Goal: Information Seeking & Learning: Check status

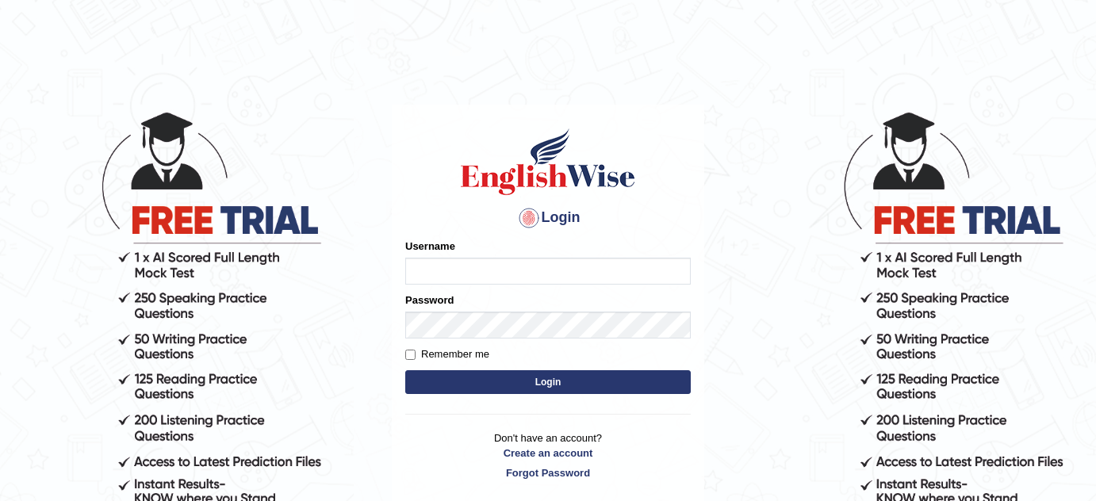
type input "susmitas_parramatta"
drag, startPoint x: 0, startPoint y: 0, endPoint x: 513, endPoint y: 377, distance: 636.8
click at [513, 377] on button "Login" at bounding box center [548, 383] width 286 height 24
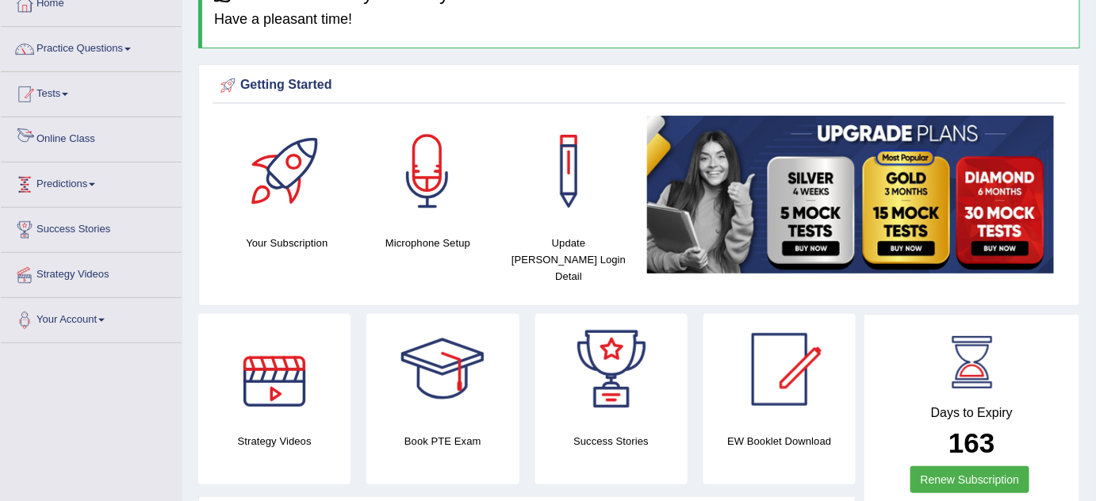
scroll to position [71, 0]
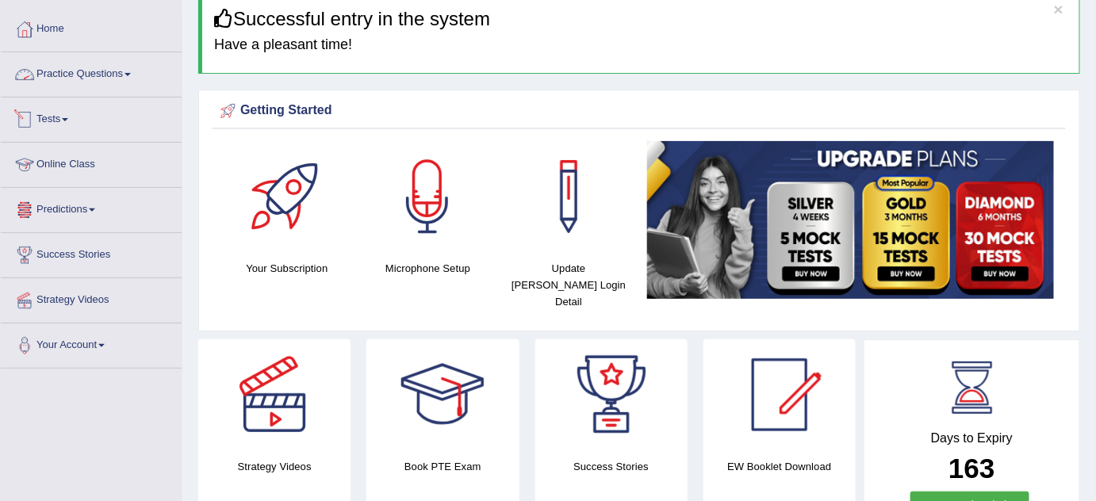
click at [78, 71] on link "Practice Questions" at bounding box center [91, 72] width 181 height 40
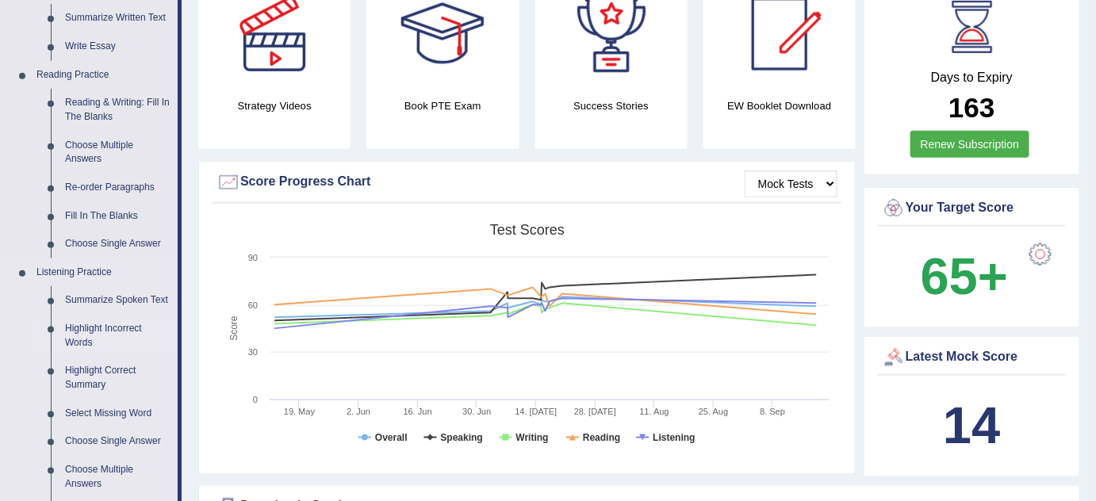
scroll to position [649, 0]
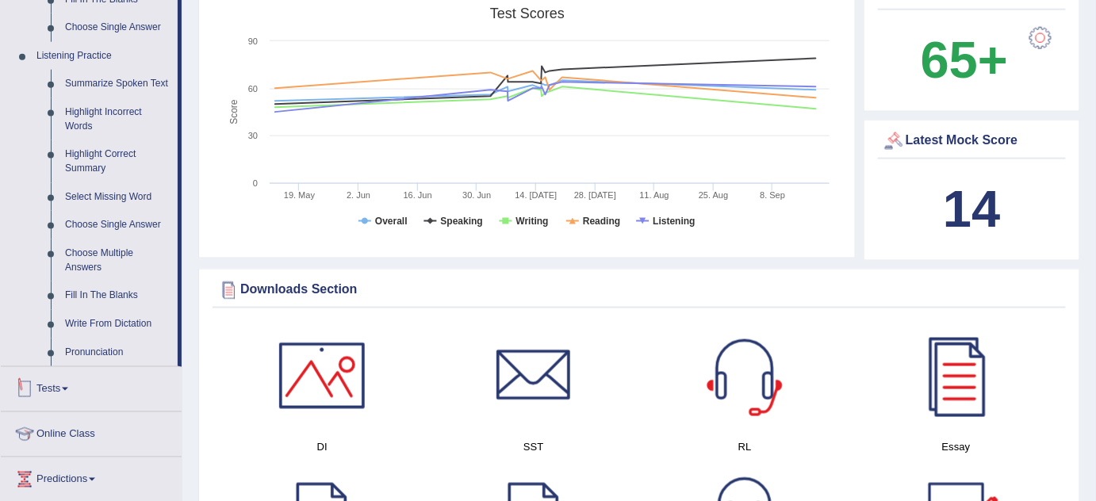
click at [45, 386] on link "Tests" at bounding box center [91, 387] width 181 height 40
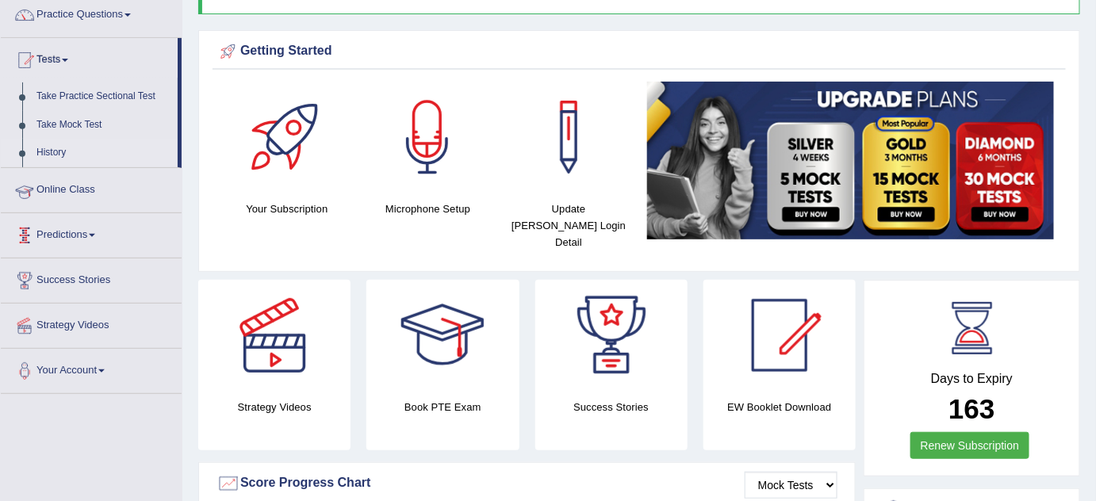
scroll to position [130, 0]
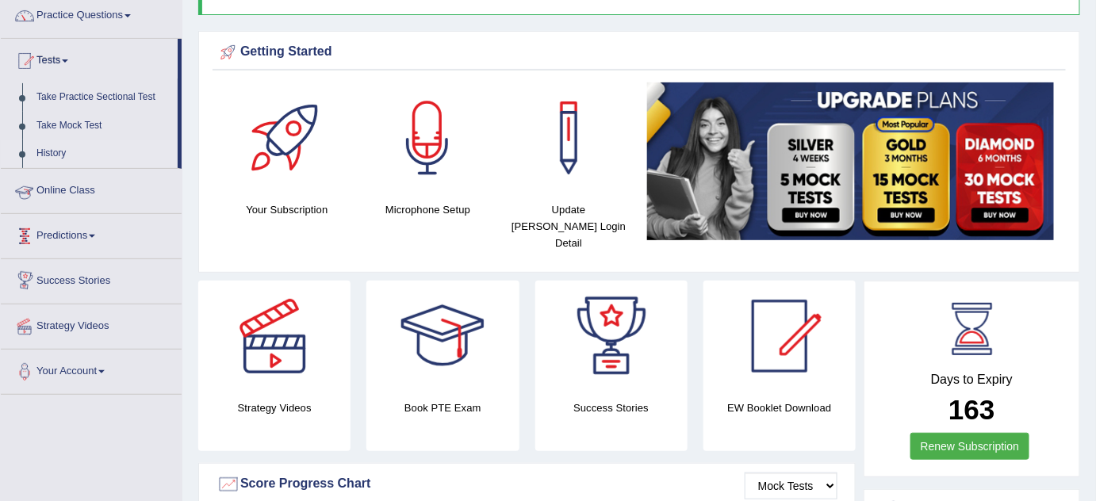
click at [43, 153] on link "History" at bounding box center [103, 154] width 148 height 29
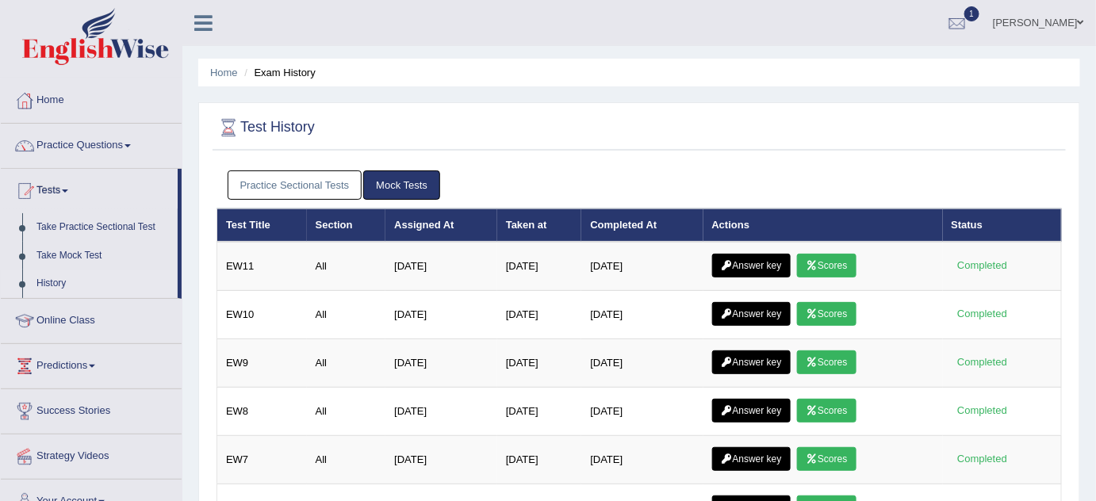
click at [289, 186] on link "Practice Sectional Tests" at bounding box center [295, 185] width 135 height 29
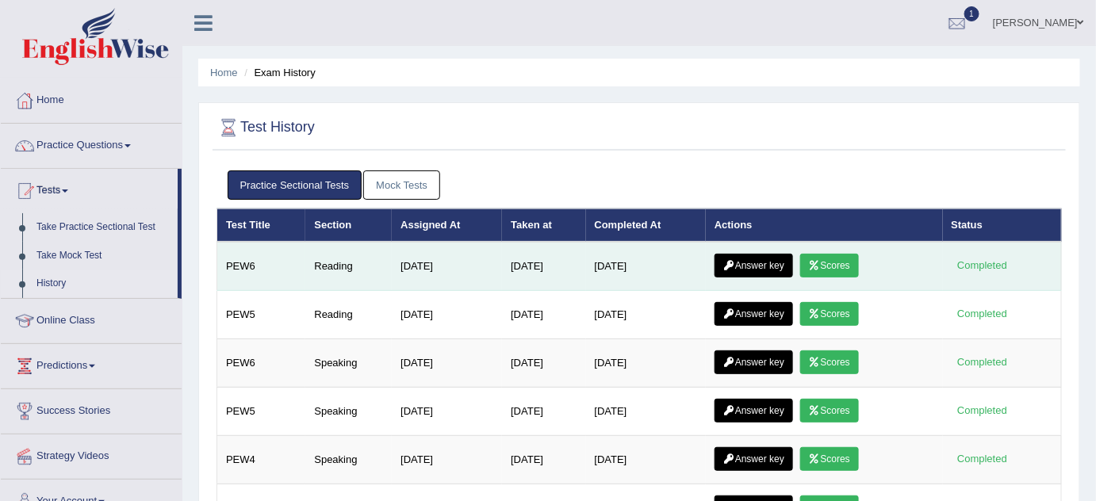
click at [842, 259] on link "Scores" at bounding box center [830, 266] width 59 height 24
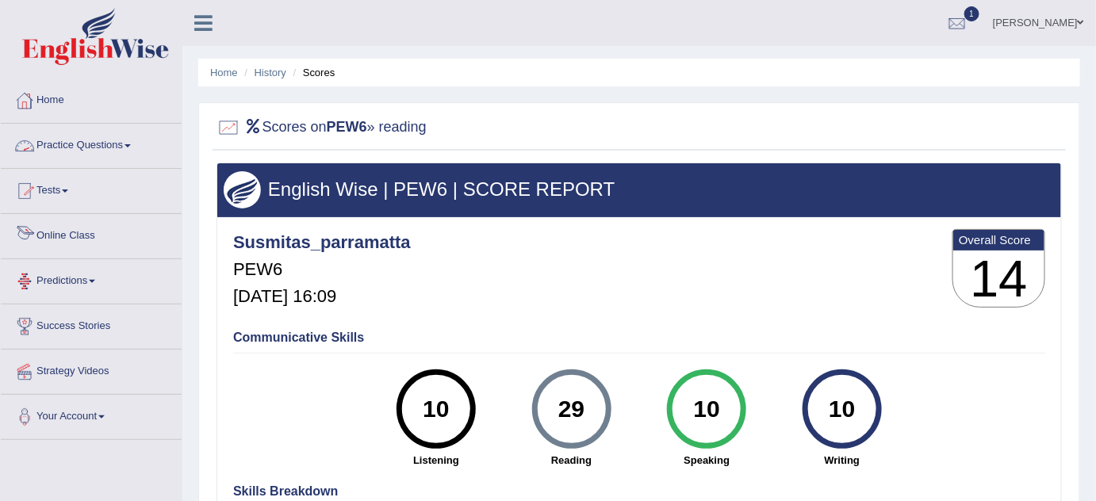
click at [42, 179] on link "Tests" at bounding box center [91, 189] width 181 height 40
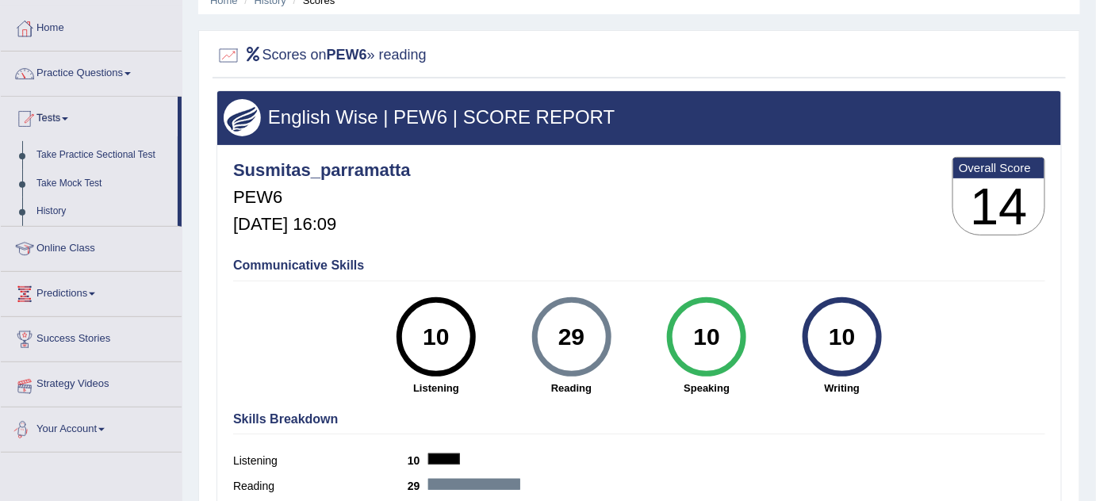
scroll to position [71, 0]
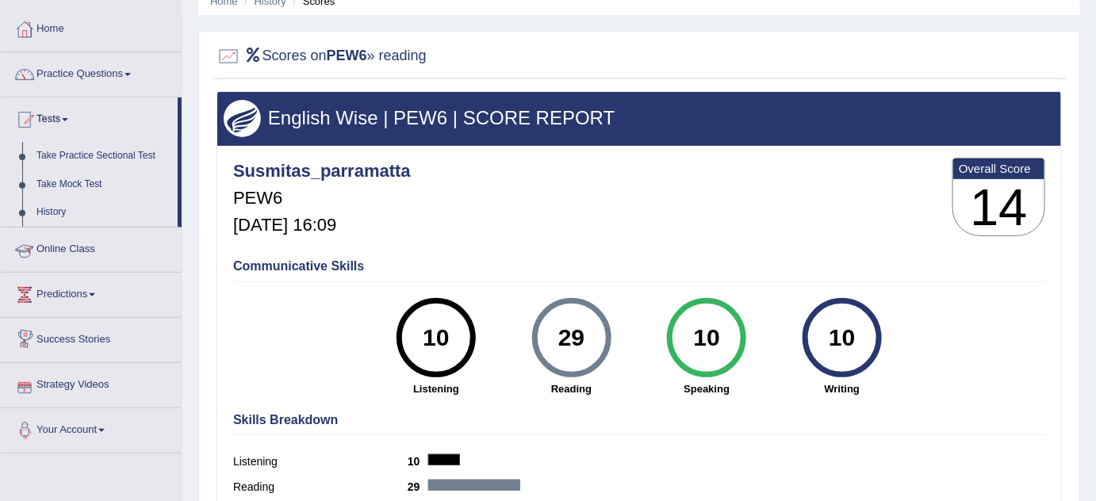
click at [52, 210] on link "History" at bounding box center [103, 212] width 148 height 29
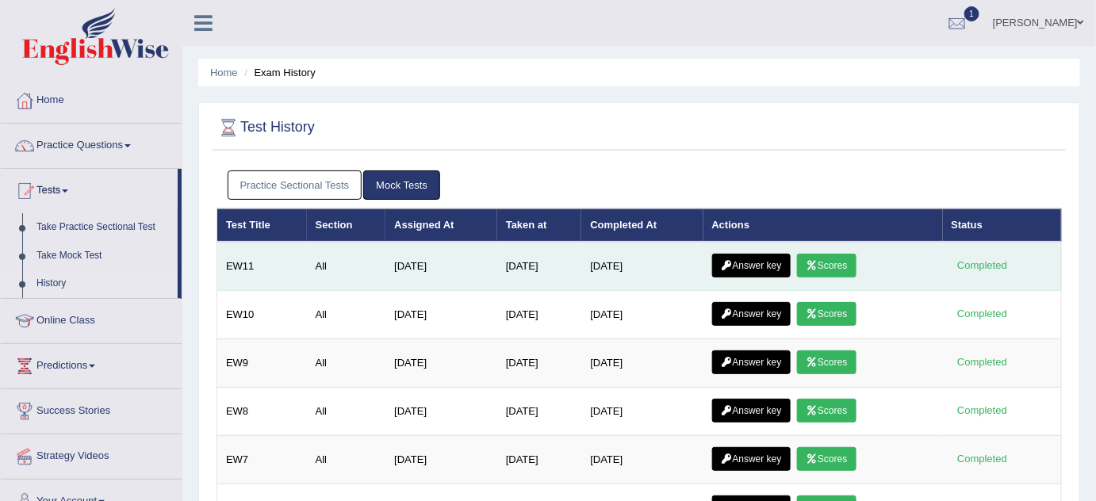
click at [751, 263] on link "Answer key" at bounding box center [751, 266] width 79 height 24
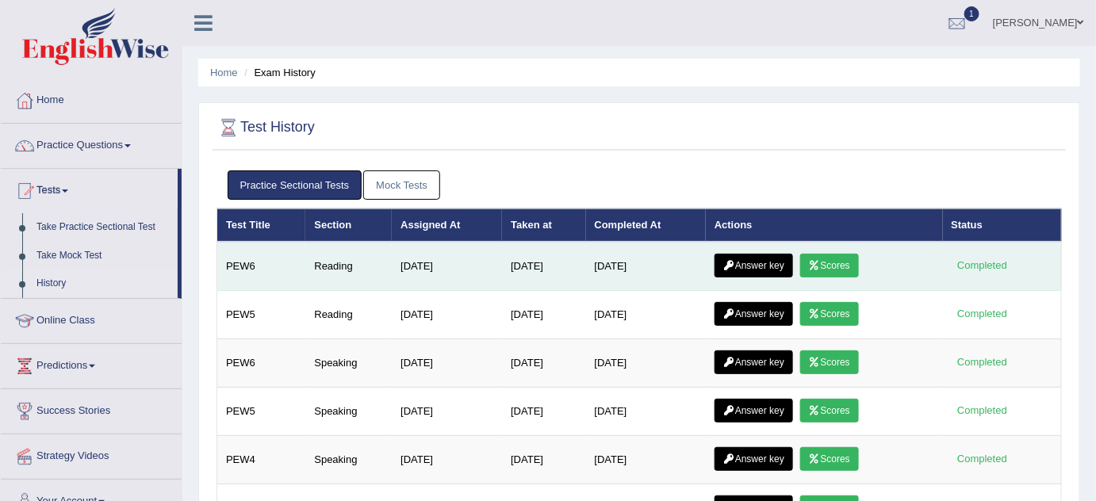
click at [770, 267] on link "Answer key" at bounding box center [754, 266] width 79 height 24
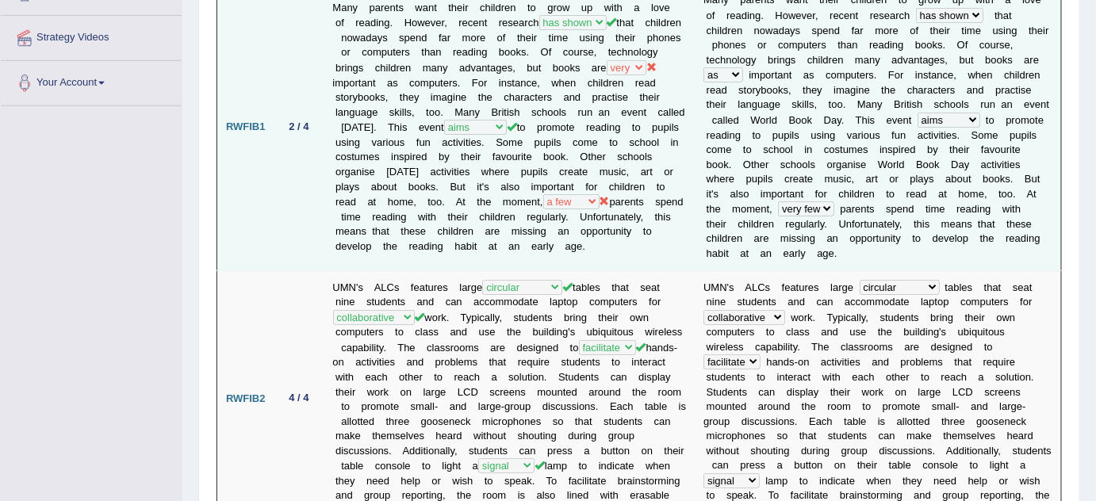
scroll to position [235, 0]
